Goal: Information Seeking & Learning: Learn about a topic

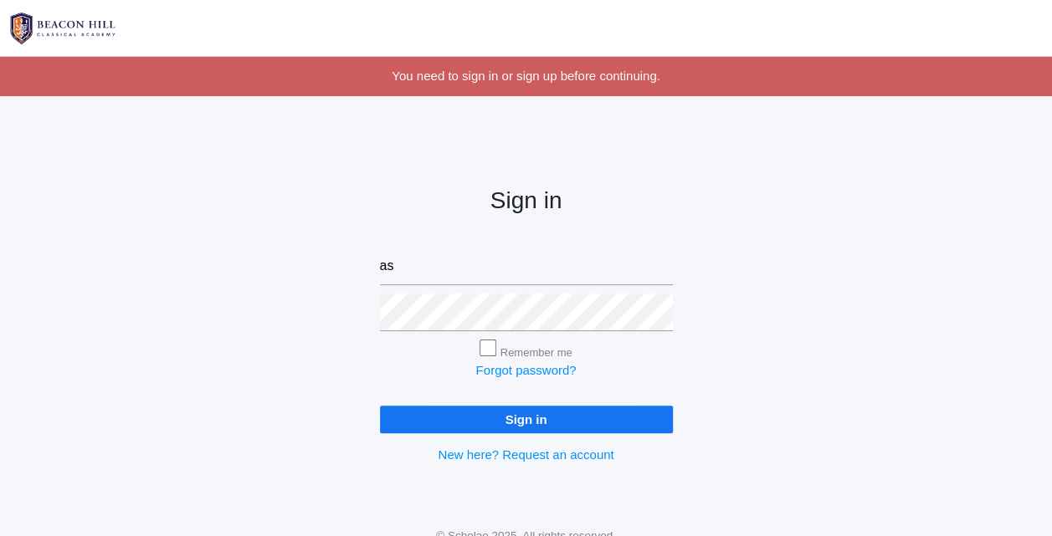
type input "[EMAIL_ADDRESS][DOMAIN_NAME]"
click at [380, 406] on input "Sign in" at bounding box center [526, 420] width 293 height 28
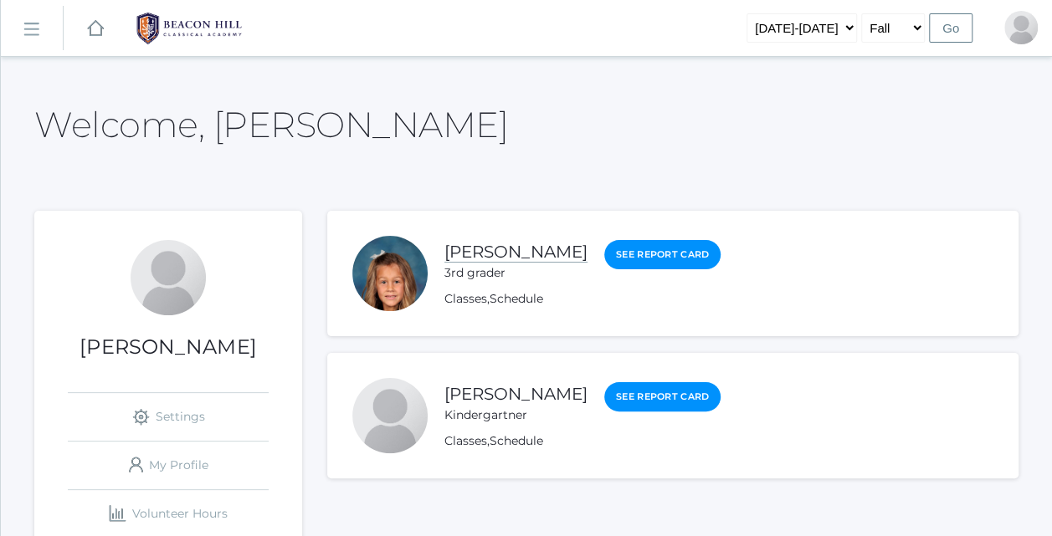
click at [507, 251] on link "[PERSON_NAME]" at bounding box center [515, 252] width 143 height 21
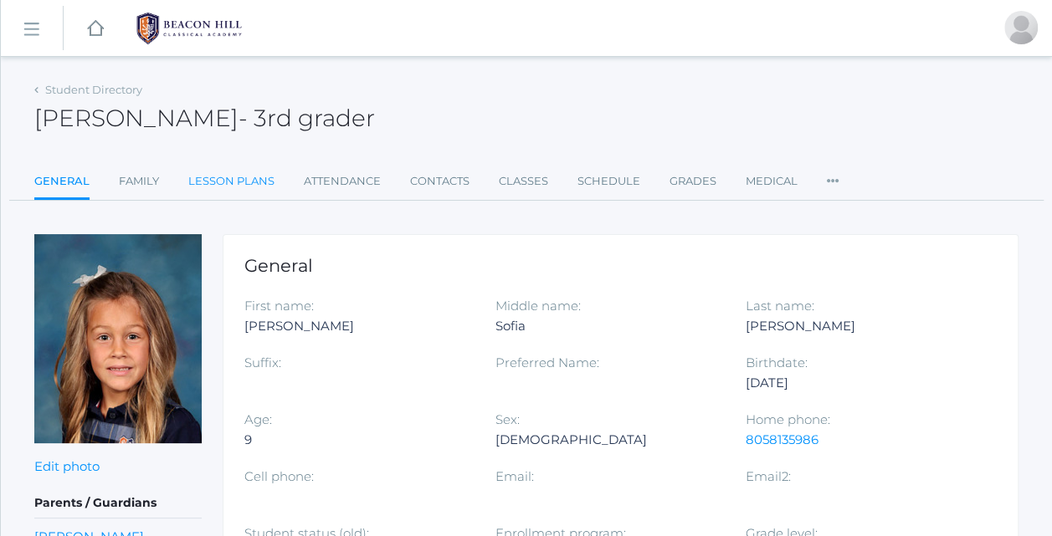
click at [259, 168] on link "Lesson Plans" at bounding box center [231, 181] width 86 height 33
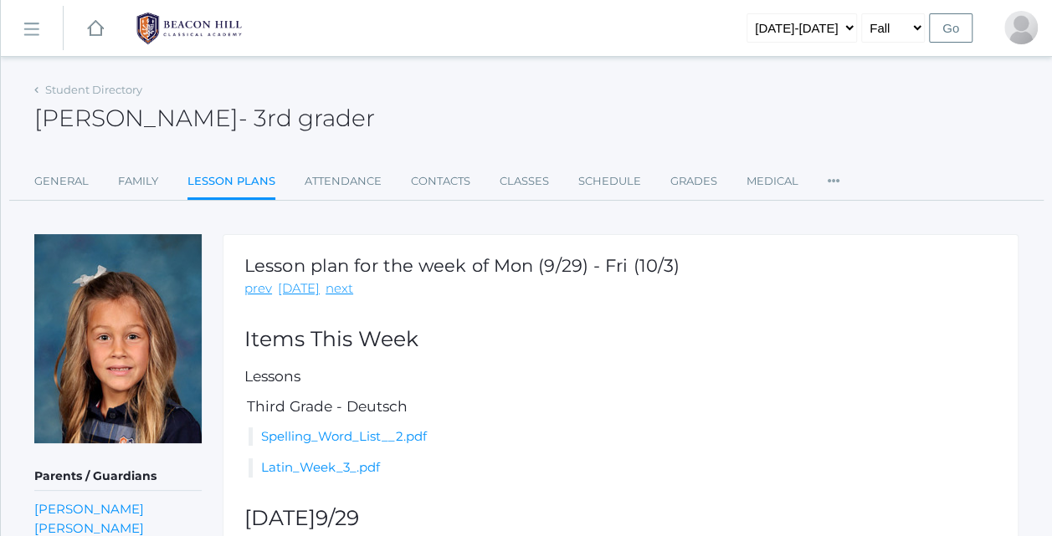
click at [548, 336] on h2 "Items This Week" at bounding box center [620, 339] width 752 height 23
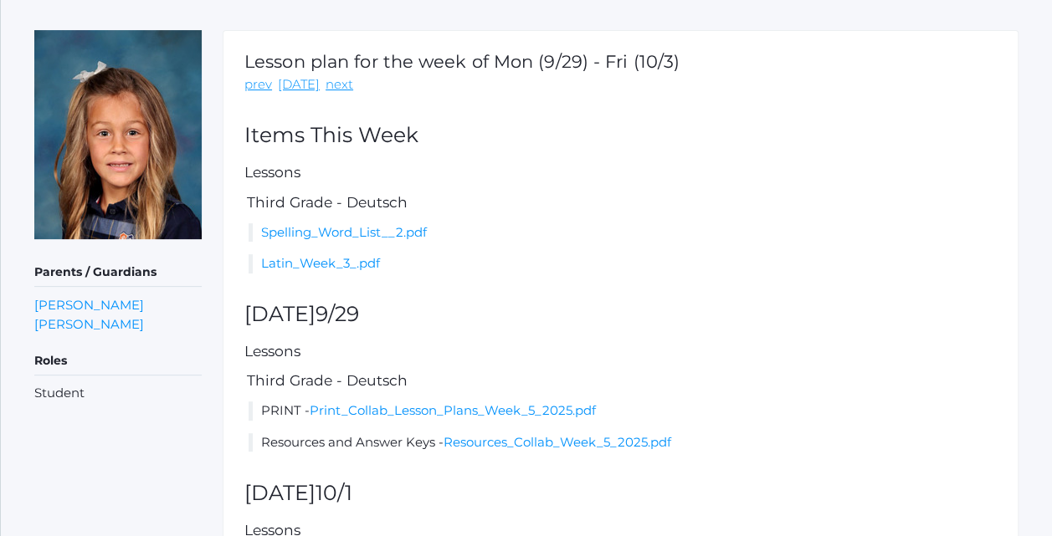
scroll to position [211, 0]
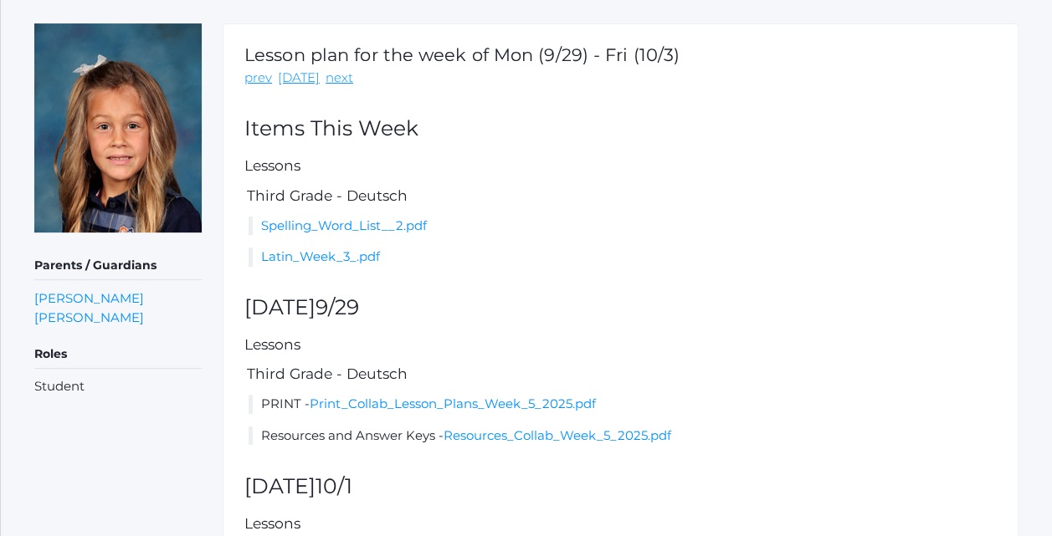
click at [572, 242] on div "Lesson plan for the week of Mon (9/29) - Fri (10/3) prev [DATE] next Items This…" at bounding box center [621, 324] width 796 height 603
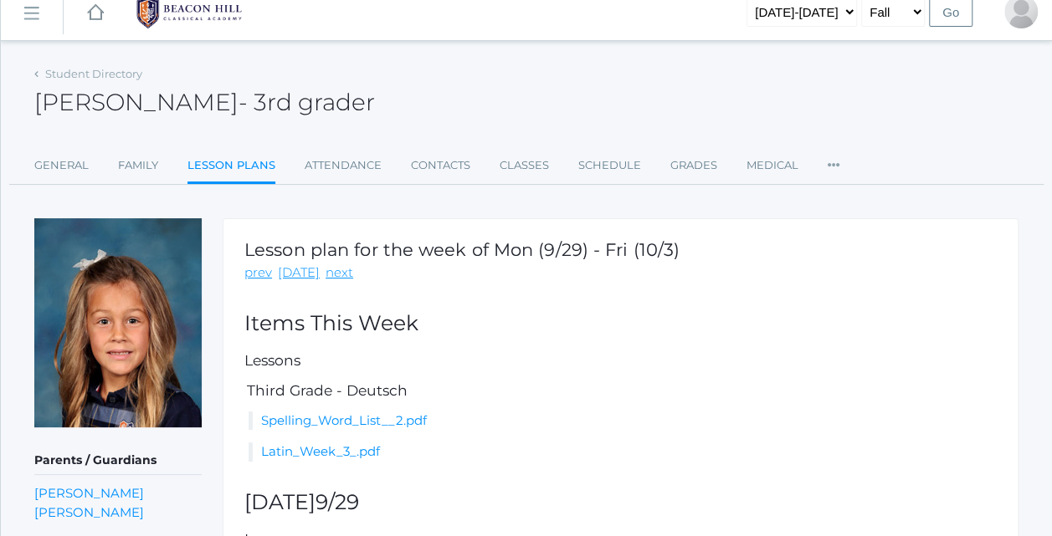
scroll to position [0, 0]
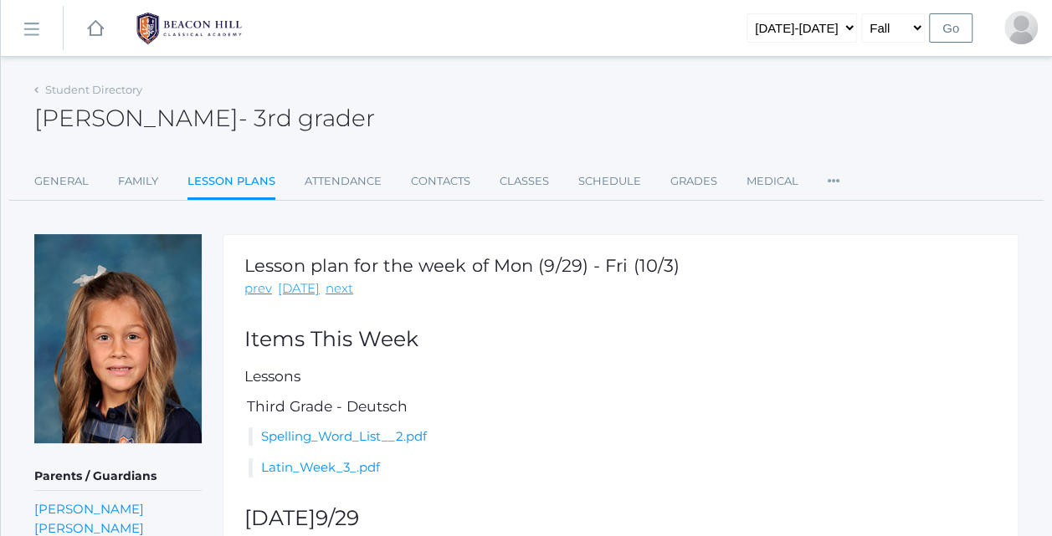
click at [604, 385] on div "Lesson plan for the week of Mon (9/29) - Fri (10/3) prev [DATE] next Items This…" at bounding box center [621, 535] width 796 height 603
click at [341, 293] on link "next" at bounding box center [339, 288] width 28 height 19
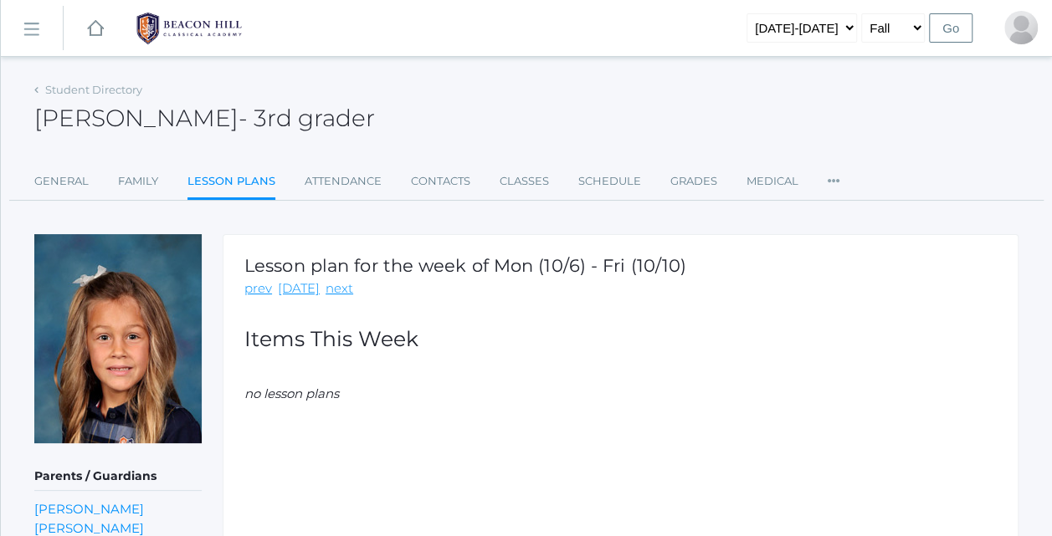
click at [97, 29] on rect at bounding box center [95, 28] width 20 height 20
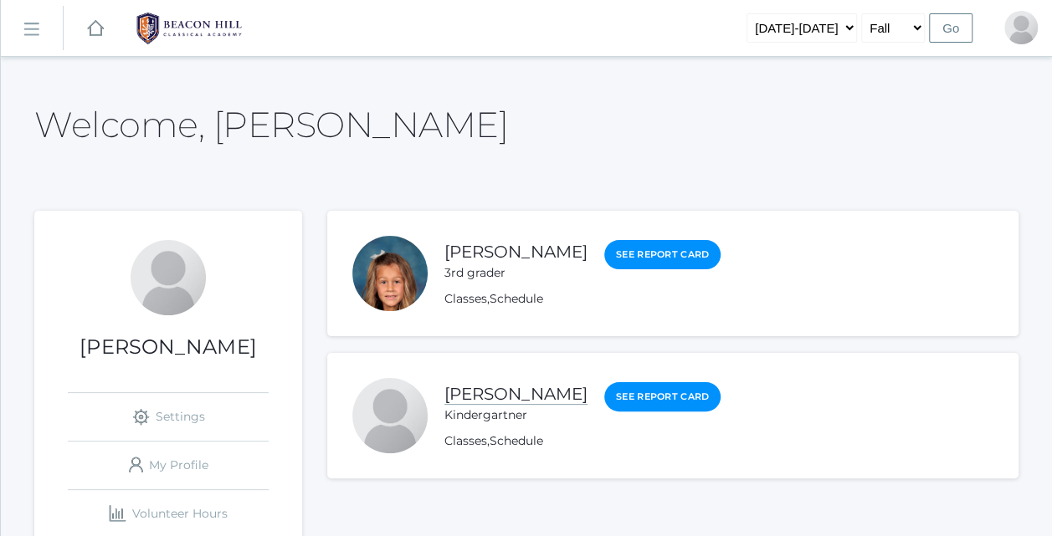
click at [509, 389] on link "[PERSON_NAME]" at bounding box center [515, 394] width 143 height 21
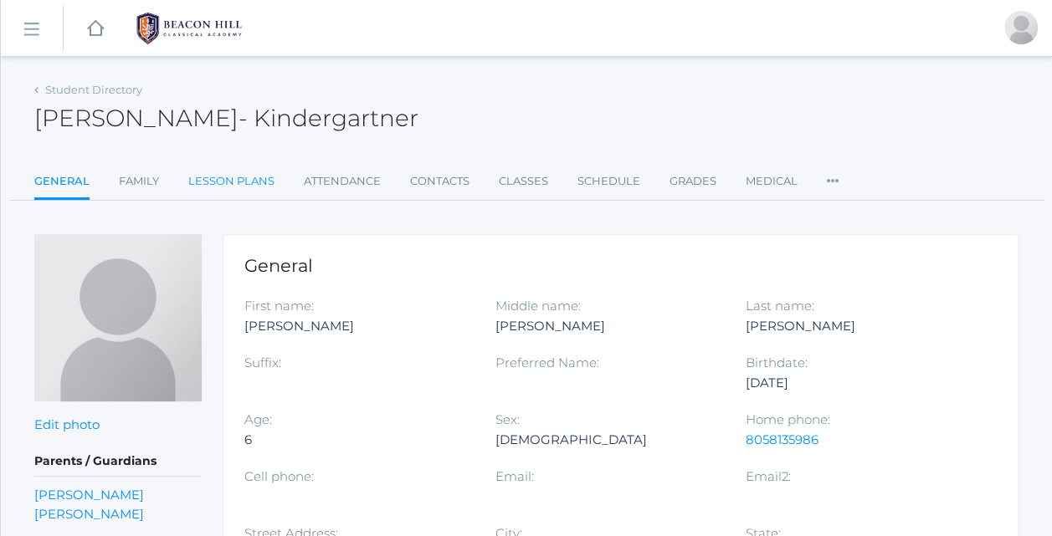
click at [233, 177] on link "Lesson Plans" at bounding box center [231, 181] width 86 height 33
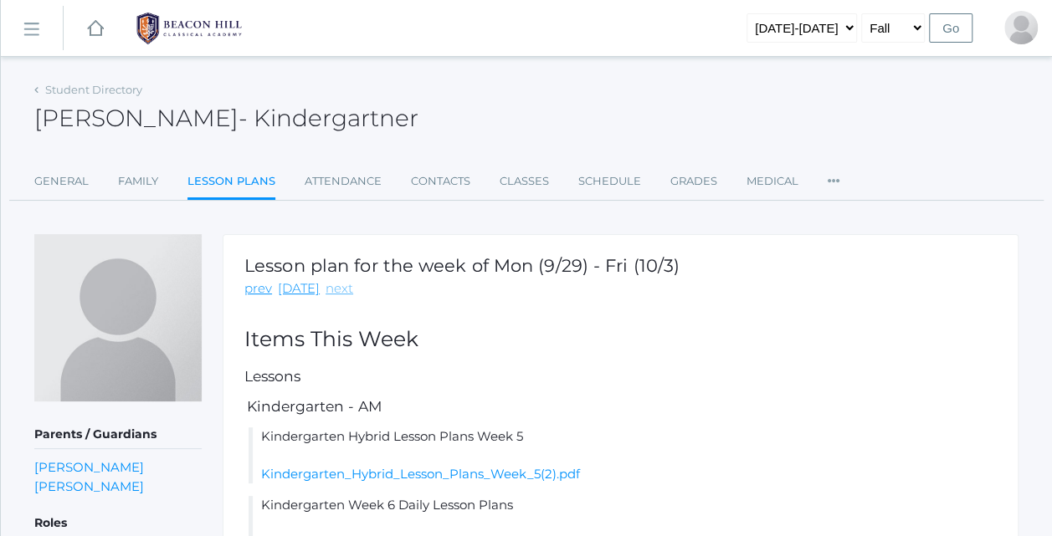
click at [325, 293] on link "next" at bounding box center [339, 288] width 28 height 19
